Goal: Entertainment & Leisure: Consume media (video, audio)

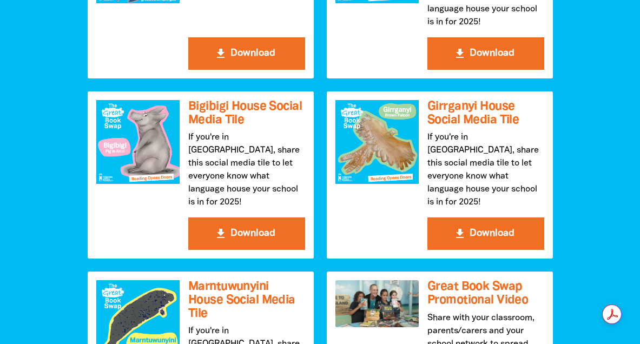
scroll to position [1592, 0]
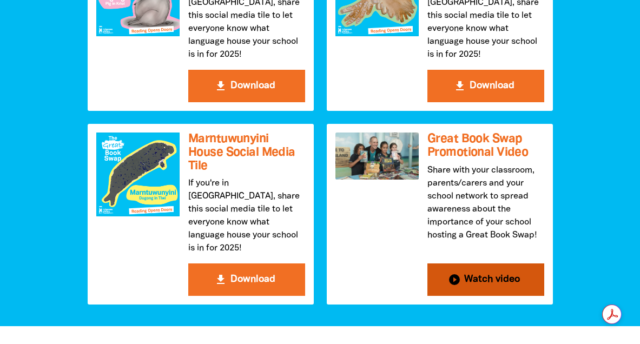
click at [501, 264] on button "play_circle_filled Watch video" at bounding box center [486, 280] width 117 height 32
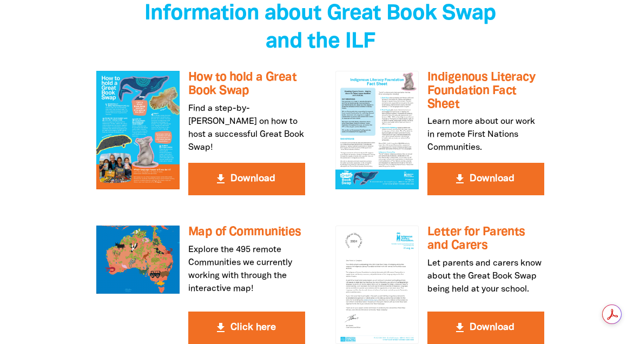
scroll to position [2074, 0]
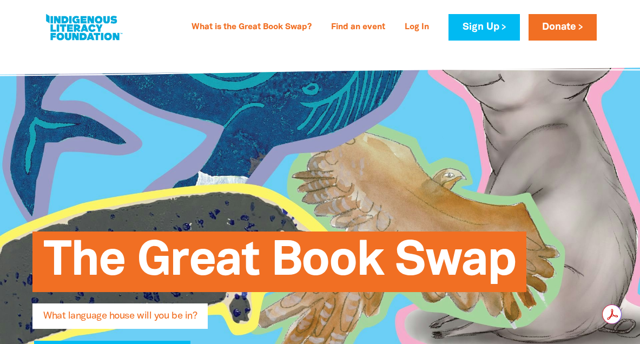
click at [74, 31] on link at bounding box center [83, 27] width 81 height 33
click at [68, 22] on link at bounding box center [83, 27] width 81 height 33
